Goal: Ask a question

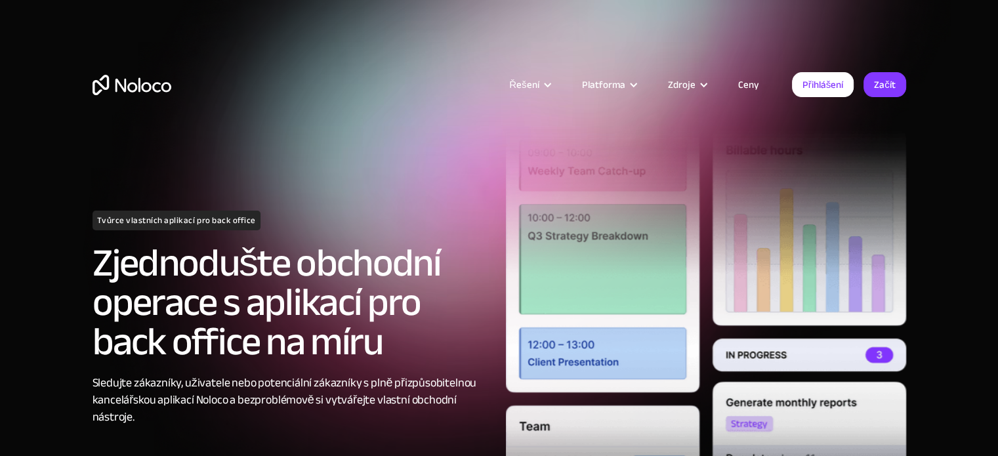
click at [746, 79] on font "Ceny" at bounding box center [748, 84] width 21 height 18
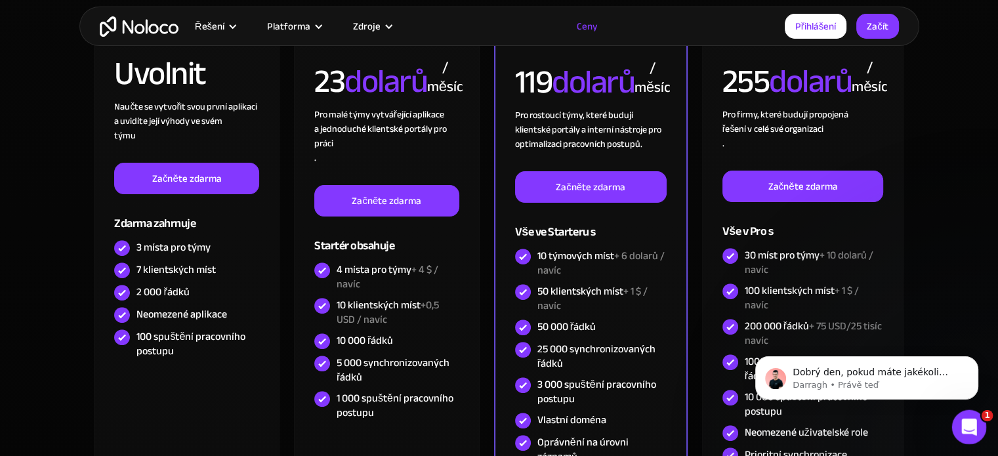
click at [963, 424] on icon "Otevřete Intercom Messenger" at bounding box center [968, 426] width 22 height 22
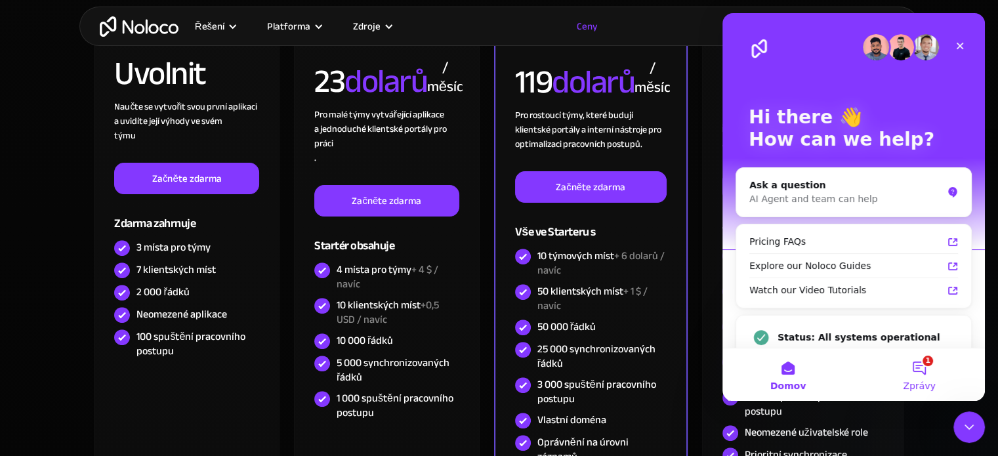
click at [923, 364] on button "1 Zprávy" at bounding box center [919, 374] width 131 height 52
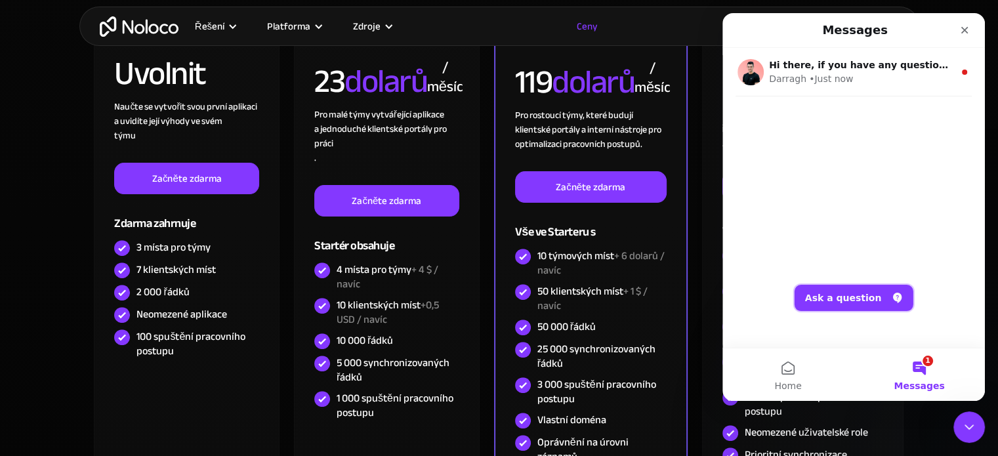
click at [851, 291] on button "Ask a question" at bounding box center [854, 298] width 119 height 26
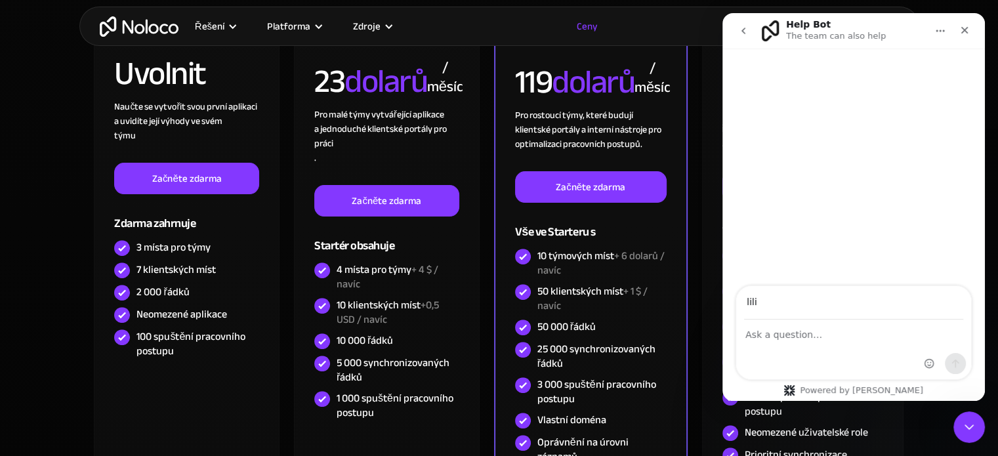
click at [780, 307] on input "lili" at bounding box center [853, 302] width 219 height 33
type input "l"
type input "tsjjjaajjjts@gmail.com"
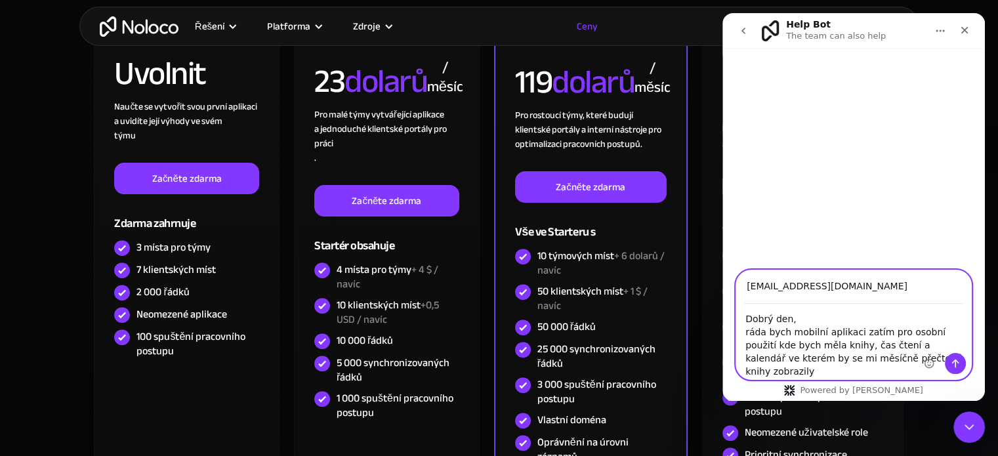
type textarea "Dobrý den, ráda bych mobilní aplikaci zatím pro osobní použití kde bych měla kn…"
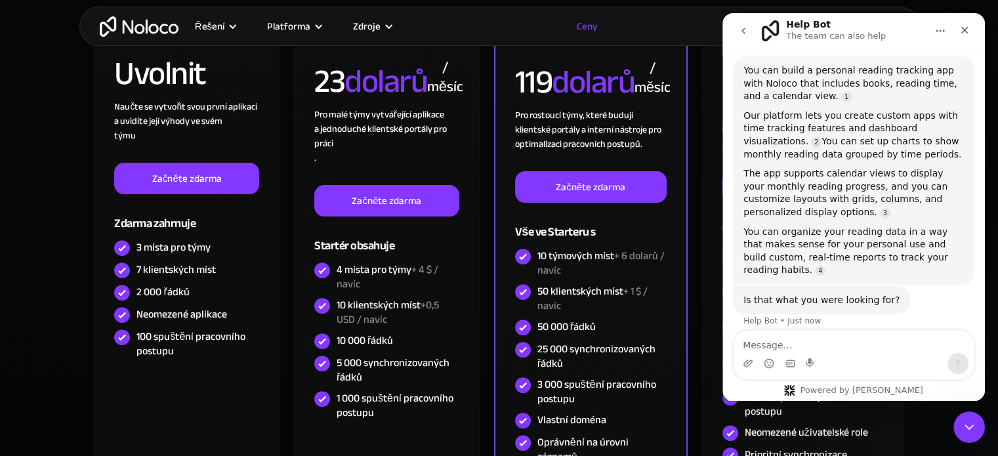
scroll to position [136, 0]
click at [821, 110] on div "Our platform lets you create custom apps with time tracking features and dashbo…" at bounding box center [853, 133] width 220 height 51
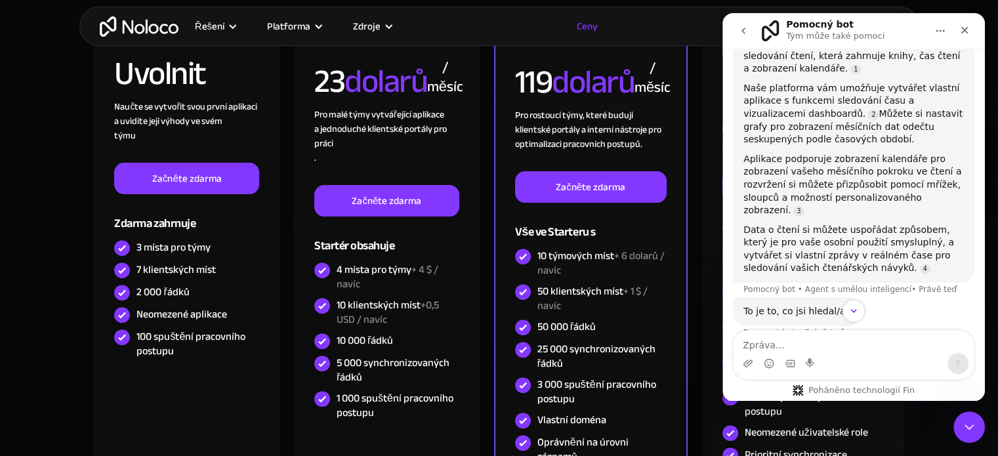
scroll to position [181, 0]
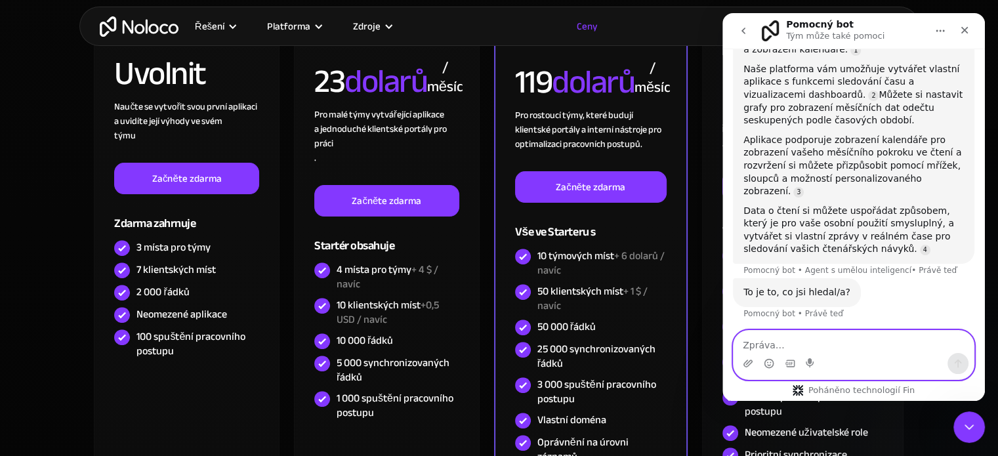
click at [829, 341] on textarea "Zpráva…" at bounding box center [854, 342] width 240 height 22
type textarea "ano, ale ráda bych, aby byla zdarma"
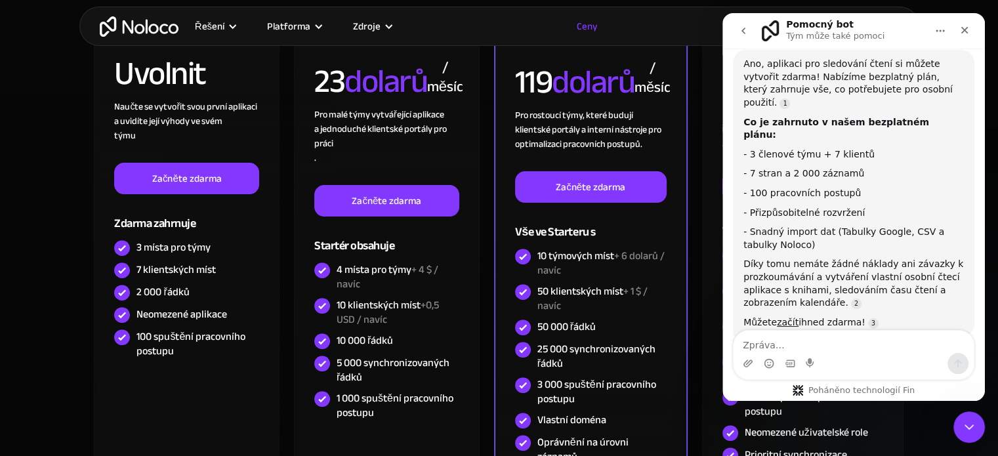
scroll to position [522, 0]
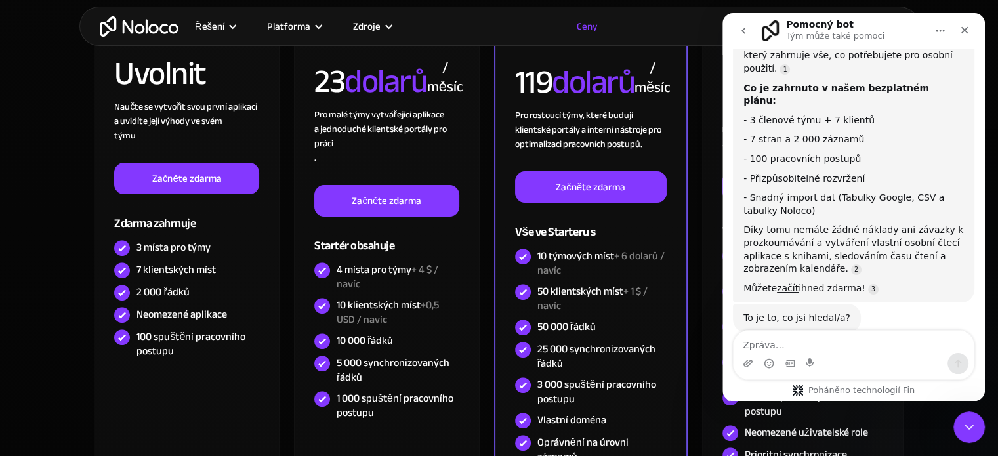
click at [873, 117] on div "Ano, aplikaci pro sledování čtení si můžete vytvořit zdarma! Nabízíme bezplatný…" at bounding box center [853, 159] width 220 height 271
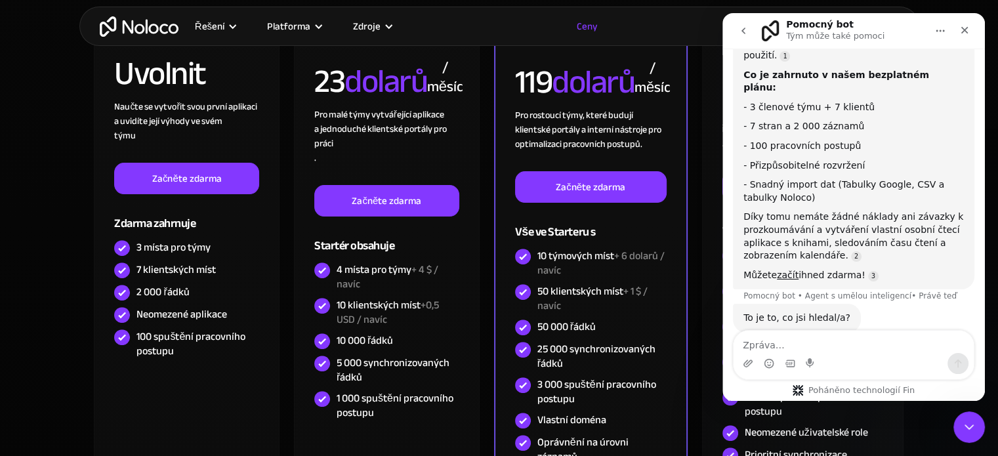
scroll to position [535, 0]
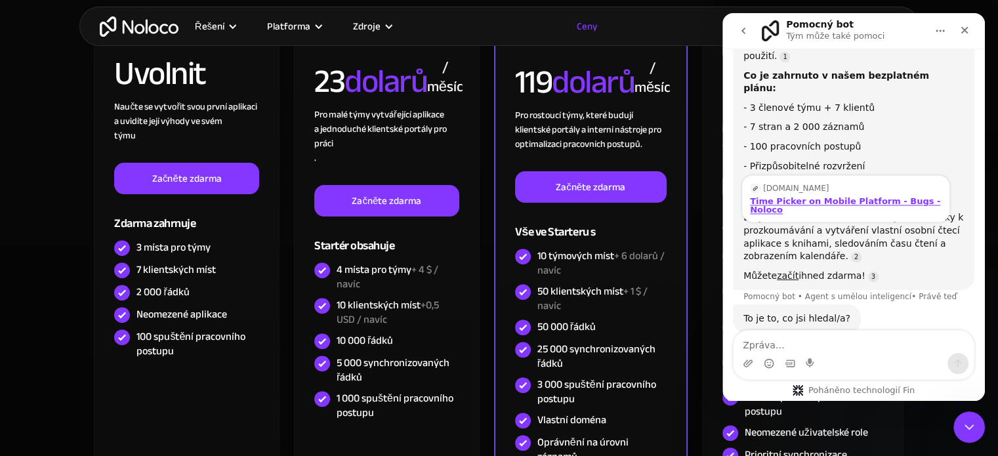
click at [844, 203] on div "Time Picker on Mobile Platform - Bugs - Noloco" at bounding box center [846, 205] width 192 height 17
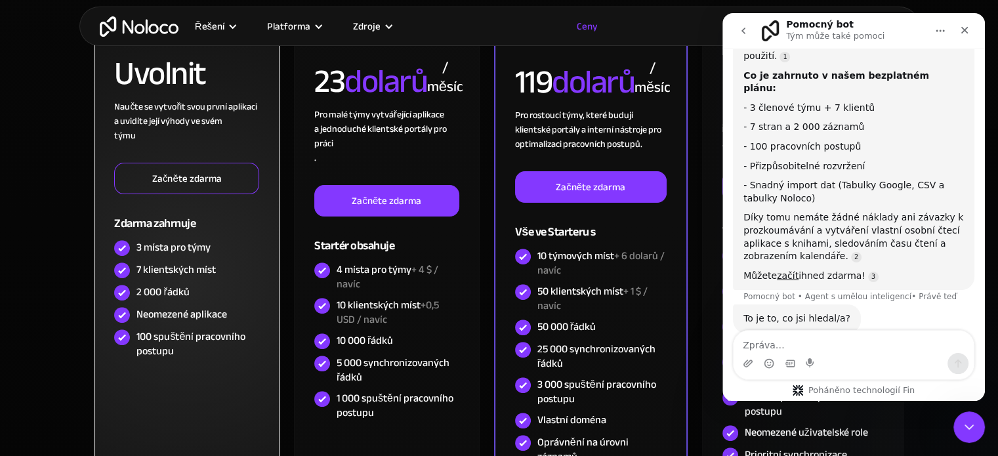
click at [233, 181] on link "Začněte zdarma" at bounding box center [186, 178] width 145 height 31
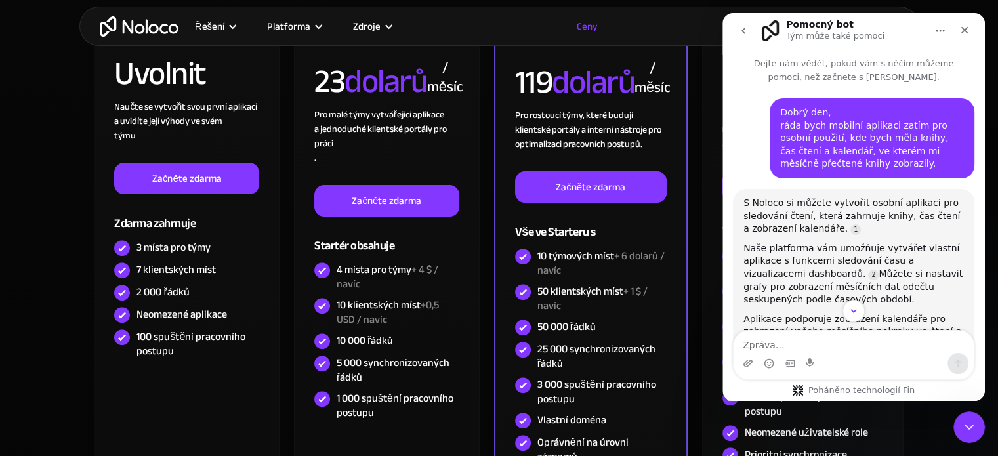
scroll to position [0, 0]
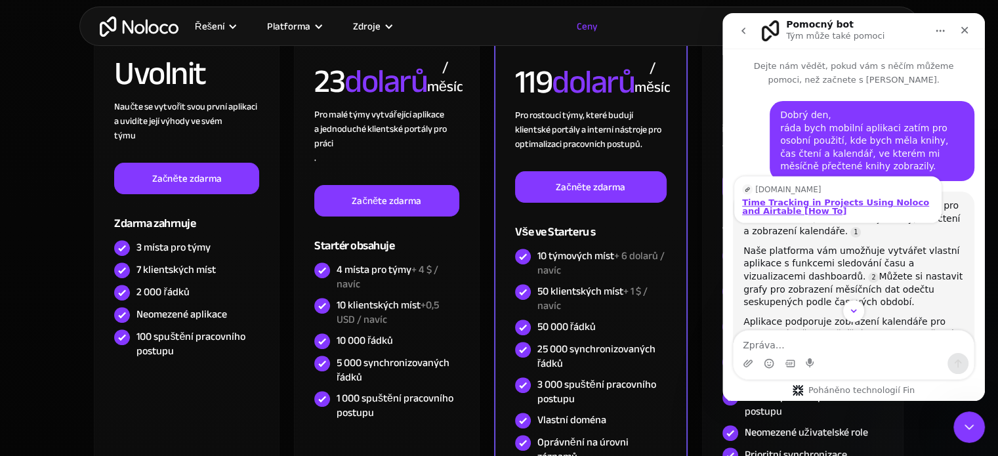
click at [809, 209] on div "Time Tracking in Projects Using Noloco and Airtable [How To]" at bounding box center [838, 206] width 192 height 17
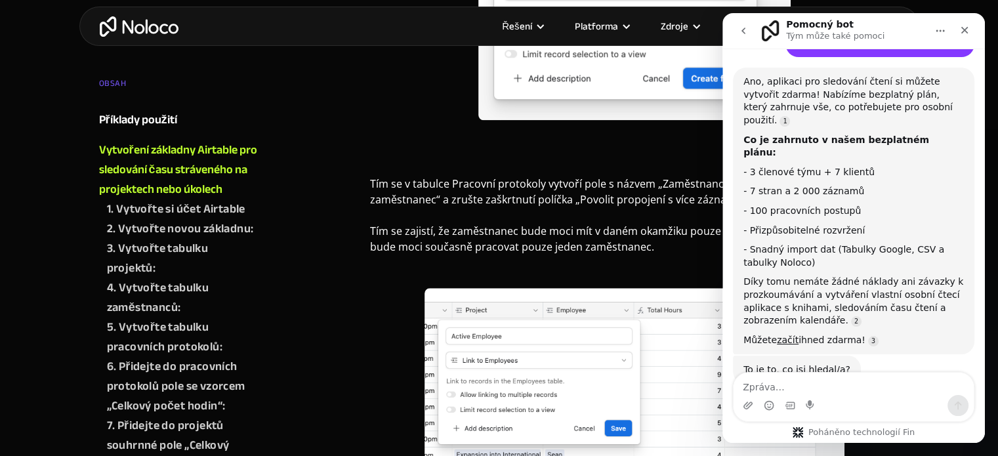
scroll to position [6233, 0]
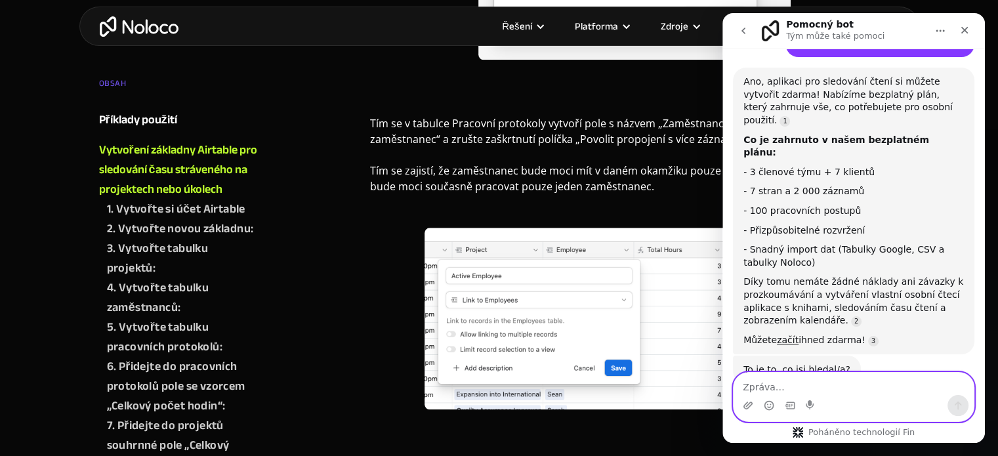
click at [806, 381] on textarea "Zpráva…" at bounding box center [854, 384] width 240 height 22
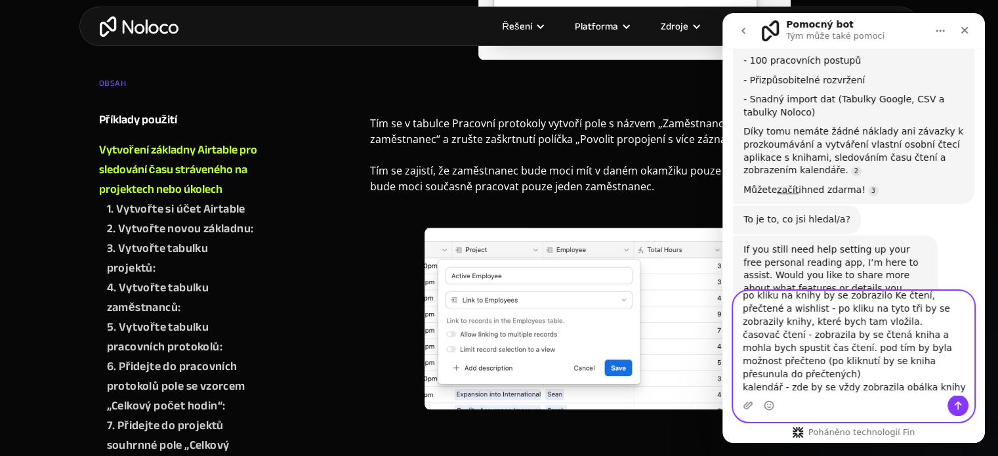
scroll to position [48, 0]
click at [795, 362] on textarea "takže by šlo mít hlavní stranu kde bude rozdělení knihy, časovač čtení a kalend…" at bounding box center [854, 343] width 240 height 104
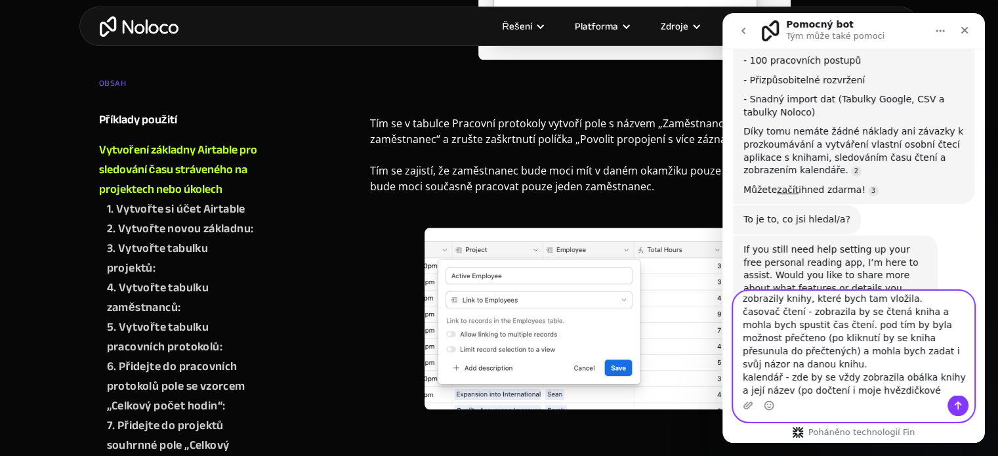
scroll to position [63, 0]
click at [947, 383] on textarea "takže by šlo mít hlavní stranu kde bude rozdělení knihy, časovač čtení a kalend…" at bounding box center [854, 343] width 240 height 104
type textarea "takže by šlo mít hlavní stranu kde bude rozdělení knihy, časovač čtení a kalend…"
click at [956, 402] on icon "Poslat zprávu…" at bounding box center [958, 405] width 10 height 10
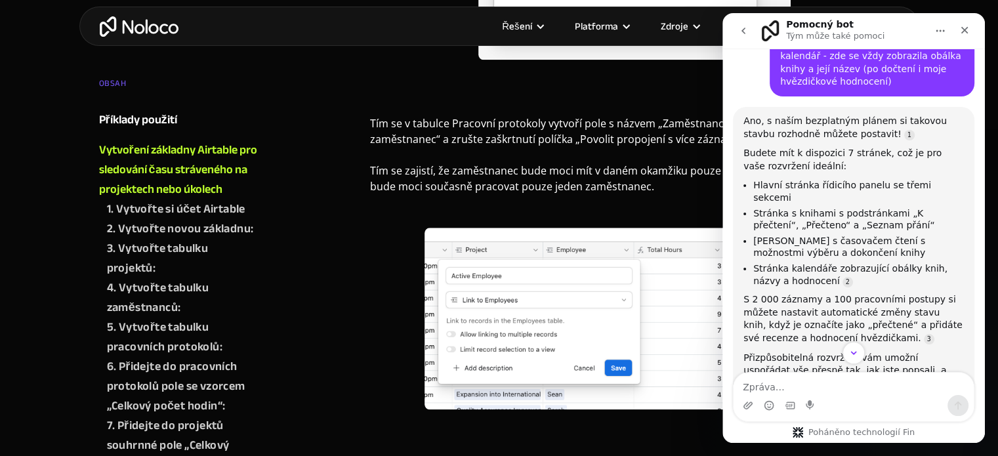
scroll to position [1085, 0]
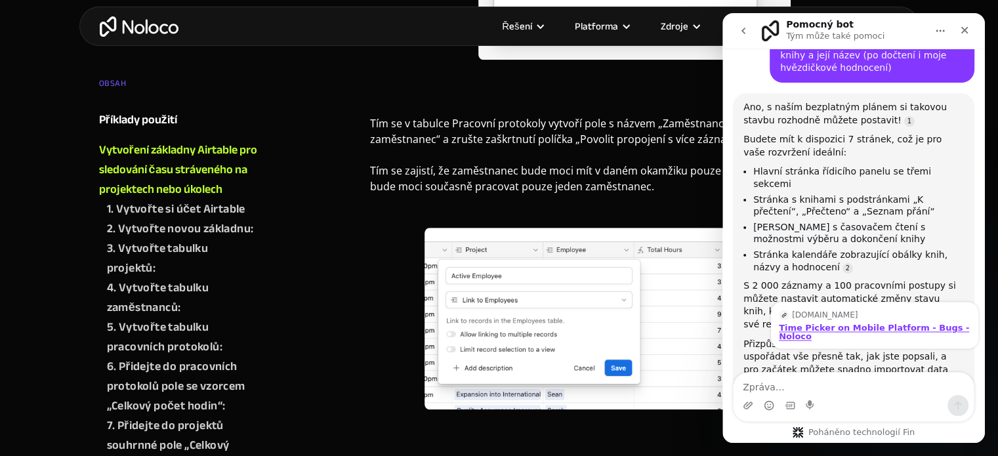
click at [871, 323] on div "Time Picker on Mobile Platform - Bugs - Noloco" at bounding box center [875, 331] width 192 height 17
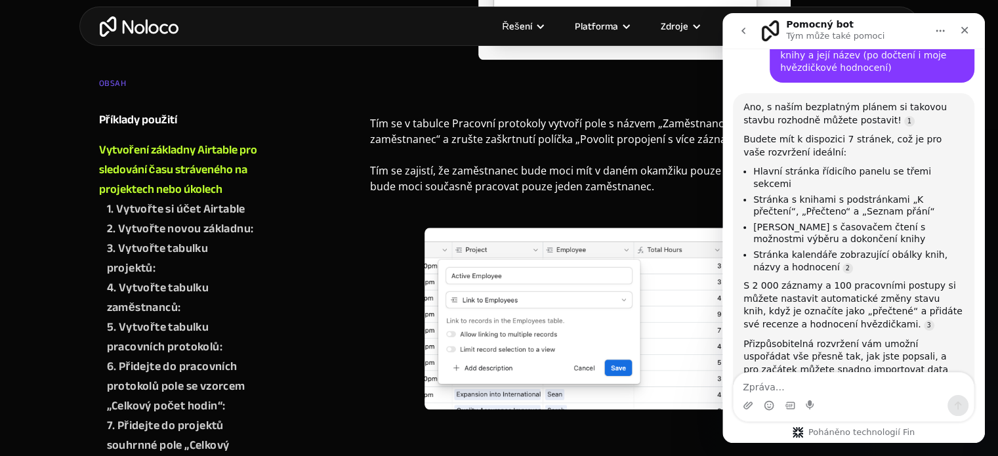
click at [804, 430] on div "Bylo to užitečné? Pomocný bot • Právě teď" at bounding box center [853, 459] width 241 height 58
click at [772, 396] on font "Začněte zdarma" at bounding box center [780, 401] width 75 height 10
